Goal: Check status: Check status

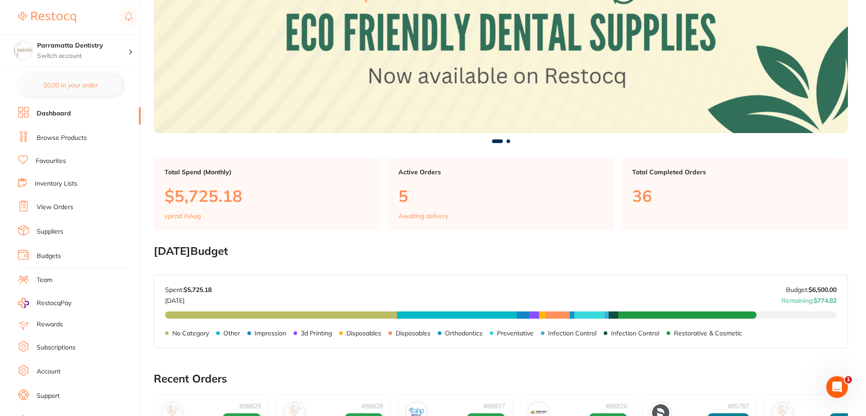
click at [50, 205] on link "View Orders" at bounding box center [55, 207] width 37 height 9
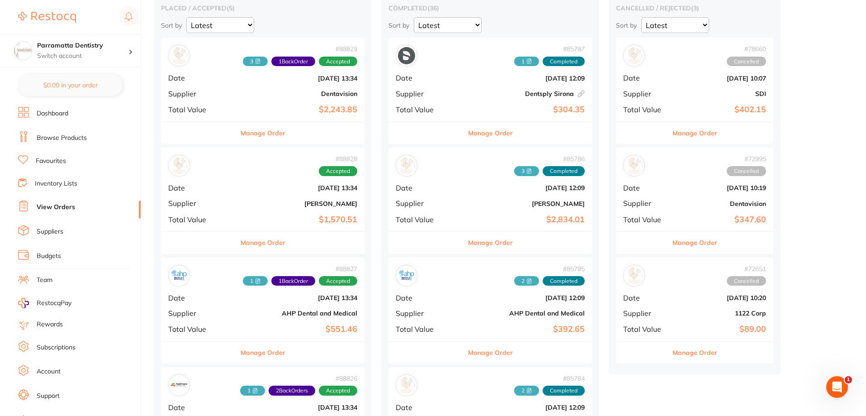
scroll to position [90, 0]
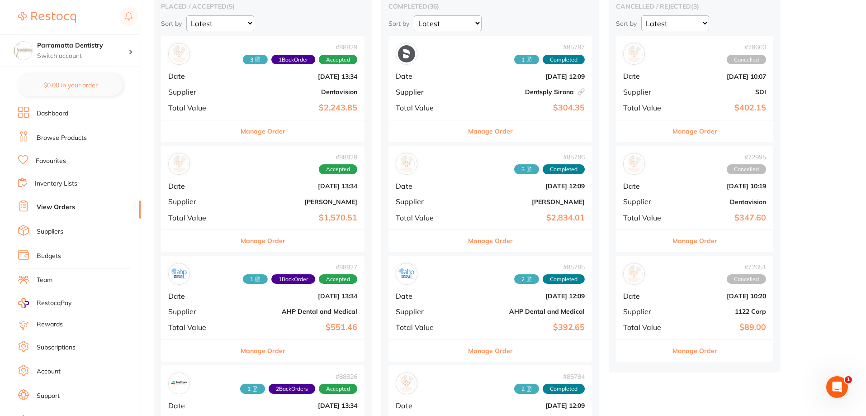
click at [239, 174] on div "# 88828 Accepted" at bounding box center [262, 164] width 189 height 22
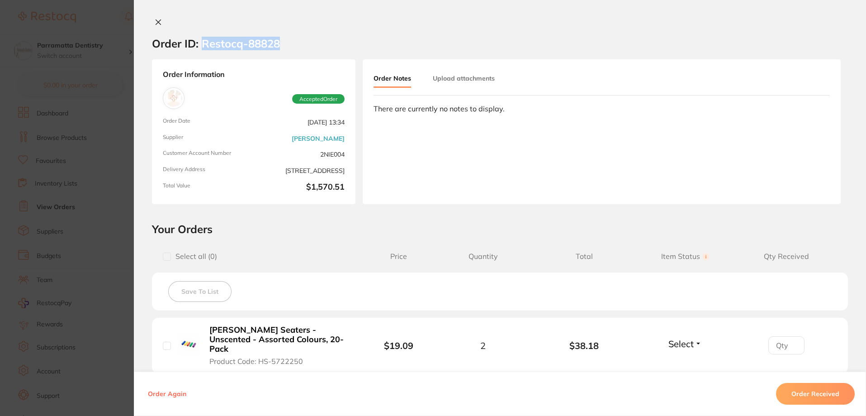
drag, startPoint x: 280, startPoint y: 43, endPoint x: 202, endPoint y: 47, distance: 78.8
click at [202, 47] on section "Order ID: Restocq- 88828" at bounding box center [500, 44] width 732 height 32
copy h2 "Restocq- 88828"
click at [319, 36] on section "Order ID: Restocq- 88828" at bounding box center [500, 44] width 732 height 32
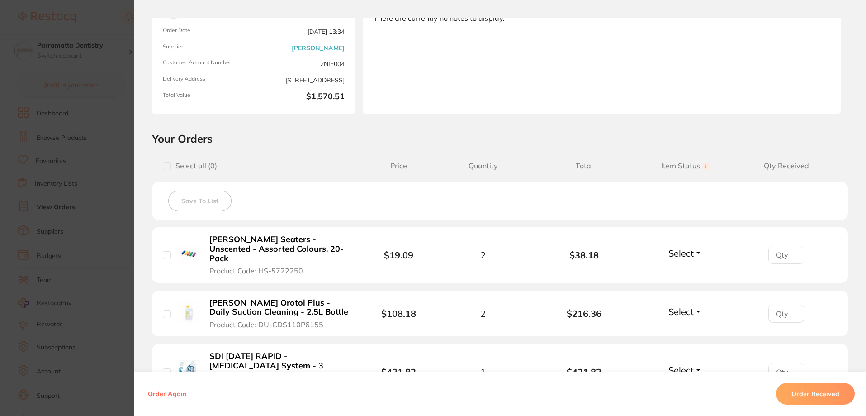
scroll to position [45, 0]
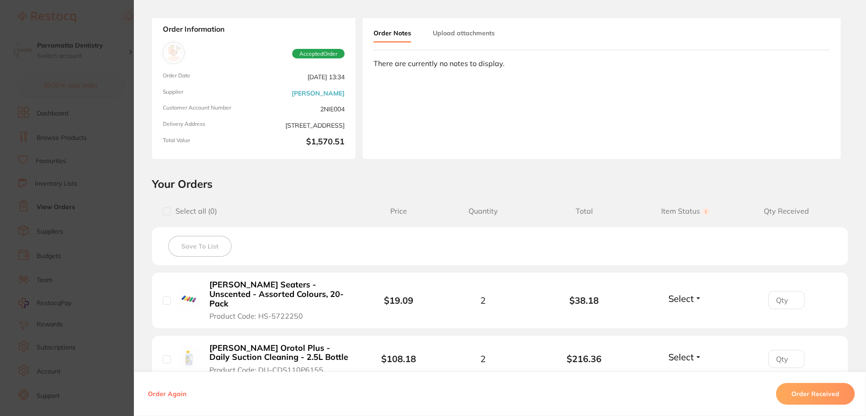
click at [105, 186] on section "Order ID: Restocq- 88828 Order Information Accepted Order Order Date [DATE] 13:…" at bounding box center [433, 208] width 866 height 416
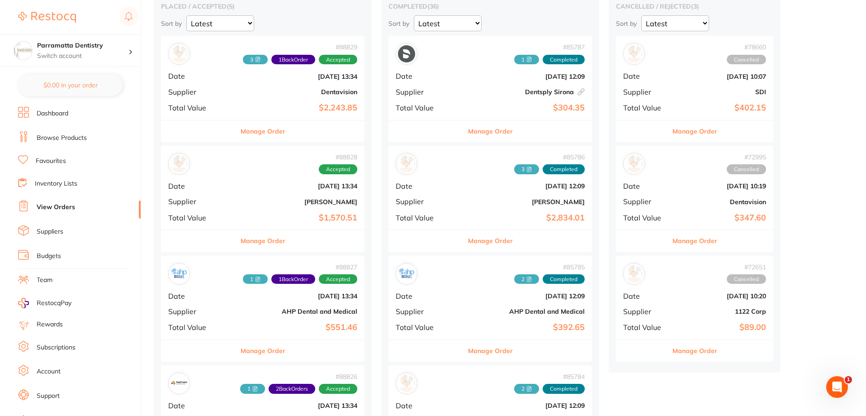
click at [232, 159] on div "# 88828 Accepted" at bounding box center [262, 164] width 189 height 22
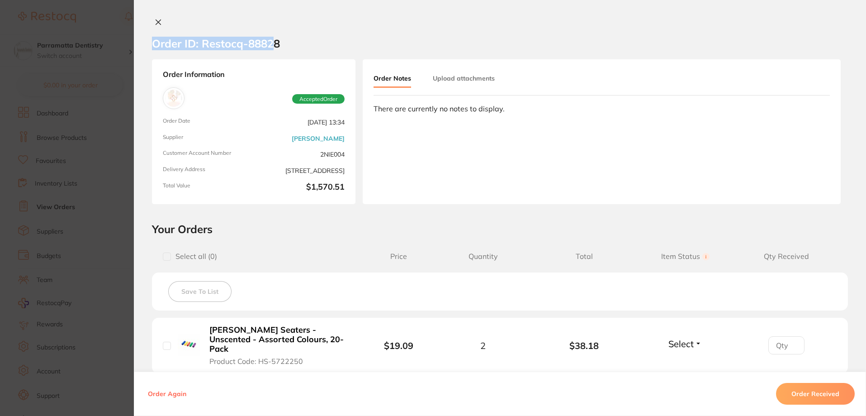
drag, startPoint x: 145, startPoint y: 40, endPoint x: 285, endPoint y: 42, distance: 140.2
click at [270, 49] on section "Order ID: Restocq- 88828" at bounding box center [500, 44] width 732 height 32
drag, startPoint x: 285, startPoint y: 42, endPoint x: 273, endPoint y: 39, distance: 12.6
click at [281, 41] on section "Order ID: Restocq- 88828" at bounding box center [500, 44] width 732 height 32
drag, startPoint x: 276, startPoint y: 41, endPoint x: 203, endPoint y: 41, distance: 73.7
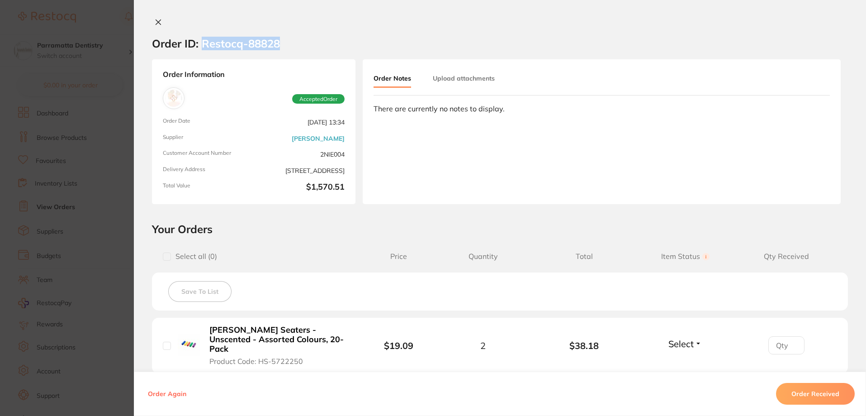
click at [203, 41] on h2 "Order ID: Restocq- 88828" at bounding box center [216, 44] width 128 height 14
copy h2 "Restocq- 88828"
